Goal: Information Seeking & Learning: Understand process/instructions

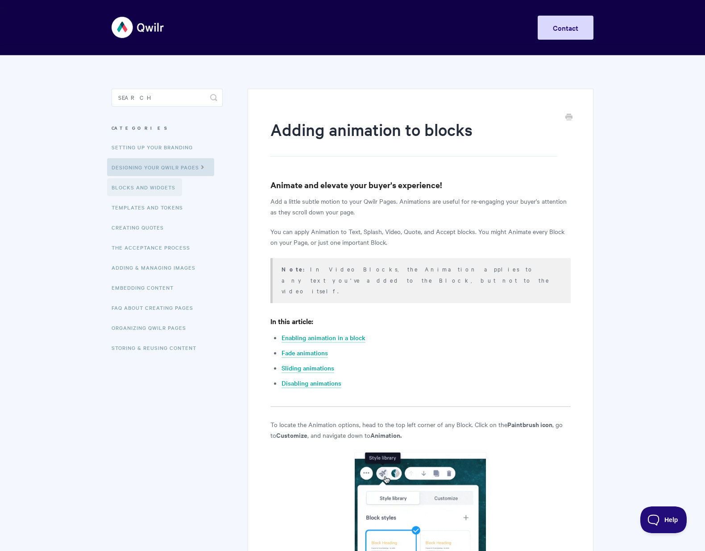
click at [155, 189] on link "Blocks and Widgets" at bounding box center [144, 187] width 75 height 18
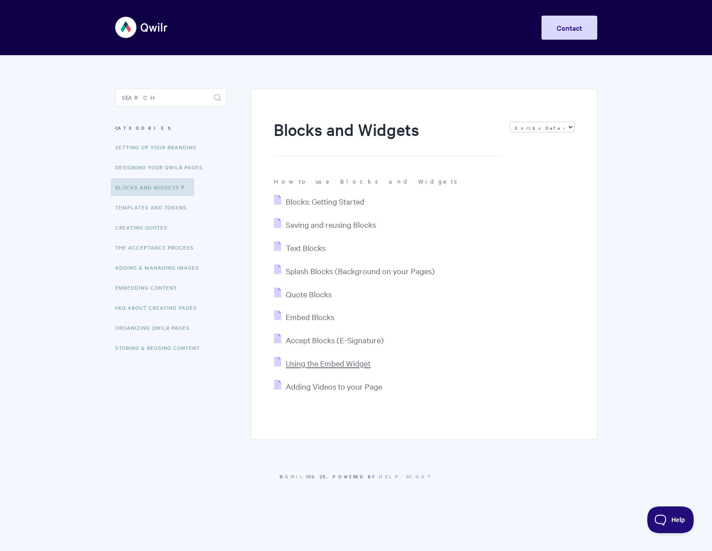
click at [316, 360] on span "Using the Embed Widget" at bounding box center [328, 363] width 85 height 10
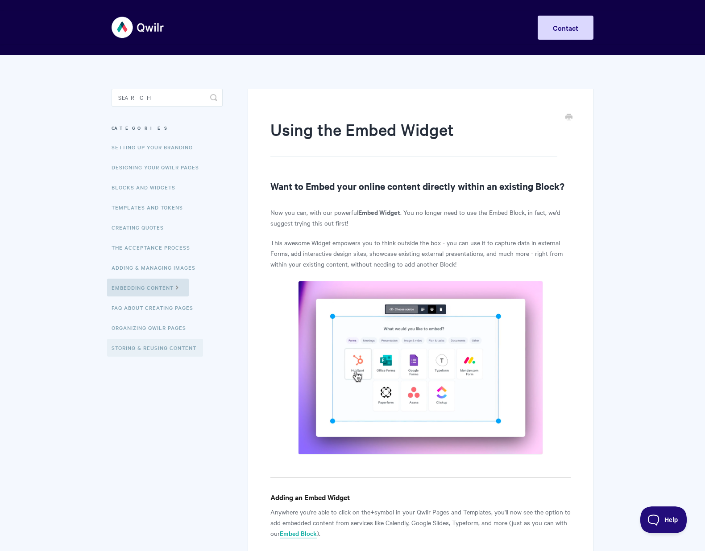
click at [155, 346] on link "Storing & Reusing Content" at bounding box center [155, 348] width 96 height 18
